Goal: Task Accomplishment & Management: Manage account settings

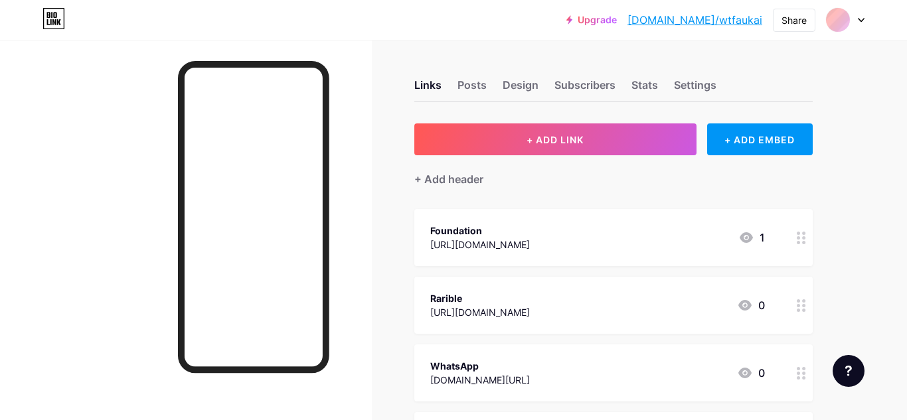
click at [145, 142] on div at bounding box center [186, 250] width 372 height 420
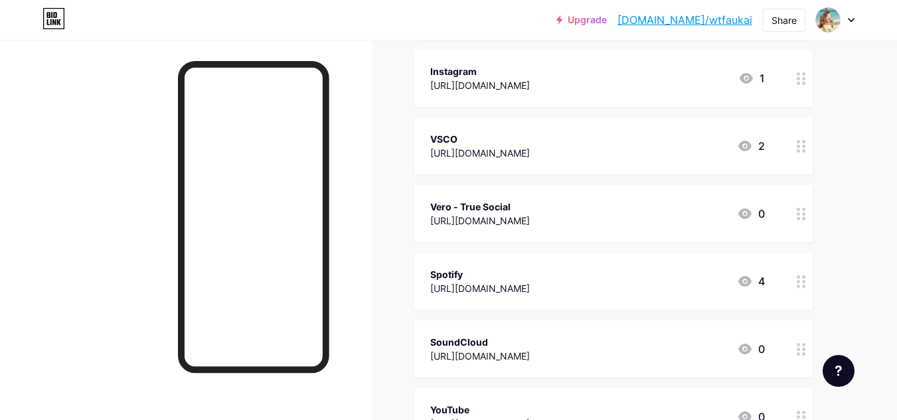
scroll to position [664, 0]
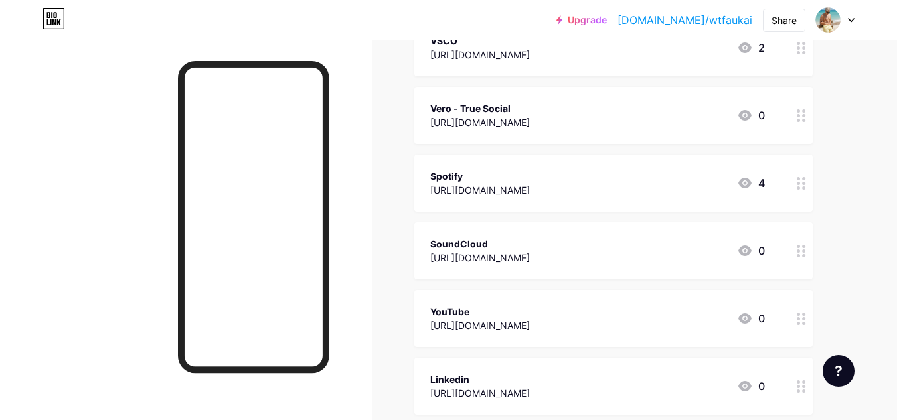
drag, startPoint x: 640, startPoint y: 121, endPoint x: 788, endPoint y: 114, distance: 148.9
click at [788, 114] on div "Vero - True Social [URL][DOMAIN_NAME] 0" at bounding box center [613, 115] width 398 height 57
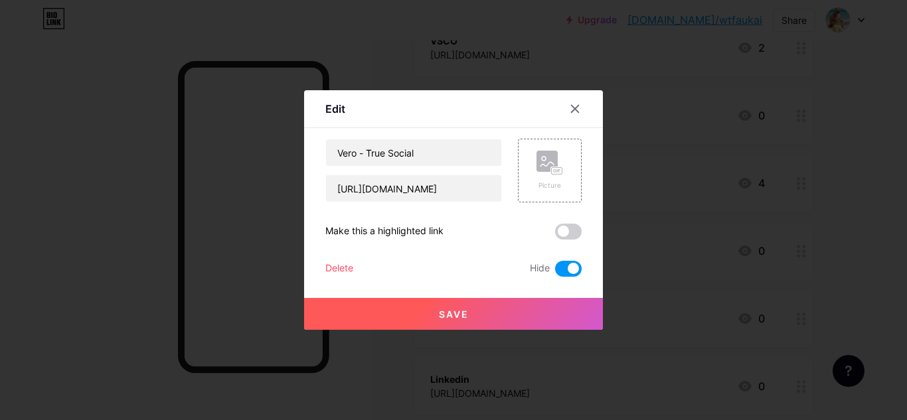
drag, startPoint x: 788, startPoint y: 114, endPoint x: 726, endPoint y: 120, distance: 62.0
click at [803, 112] on div at bounding box center [453, 210] width 907 height 420
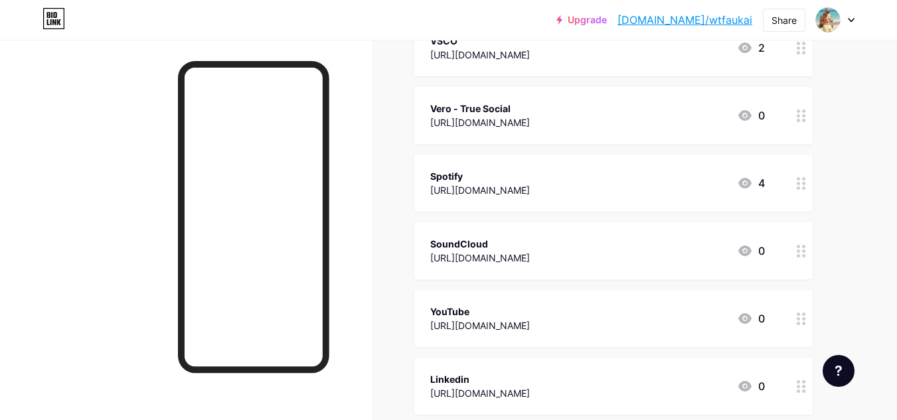
click at [798, 114] on circle at bounding box center [798, 115] width 3 height 3
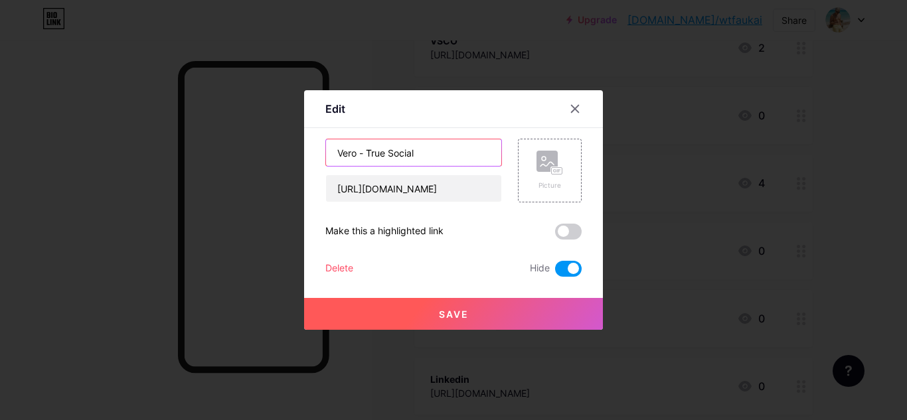
click at [425, 158] on input "Vero - True Social" at bounding box center [413, 152] width 175 height 27
click at [574, 266] on span at bounding box center [568, 269] width 27 height 16
click at [555, 272] on input "checkbox" at bounding box center [555, 272] width 0 height 0
click at [551, 311] on button "Save" at bounding box center [453, 314] width 299 height 32
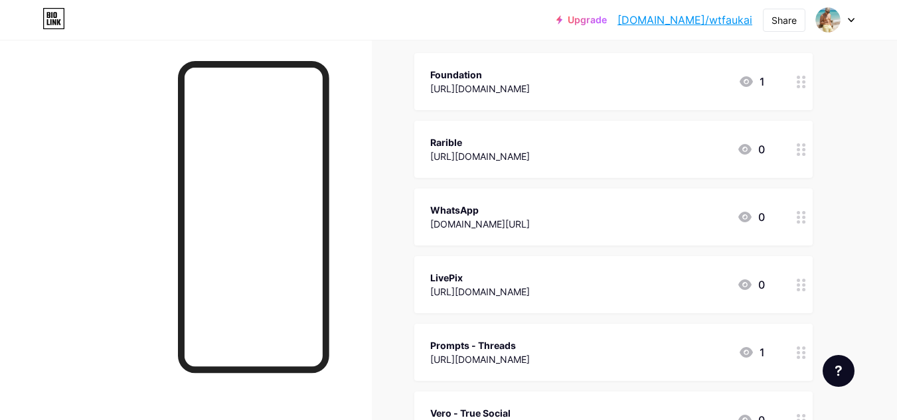
scroll to position [0, 0]
